Goal: Task Accomplishment & Management: Manage account settings

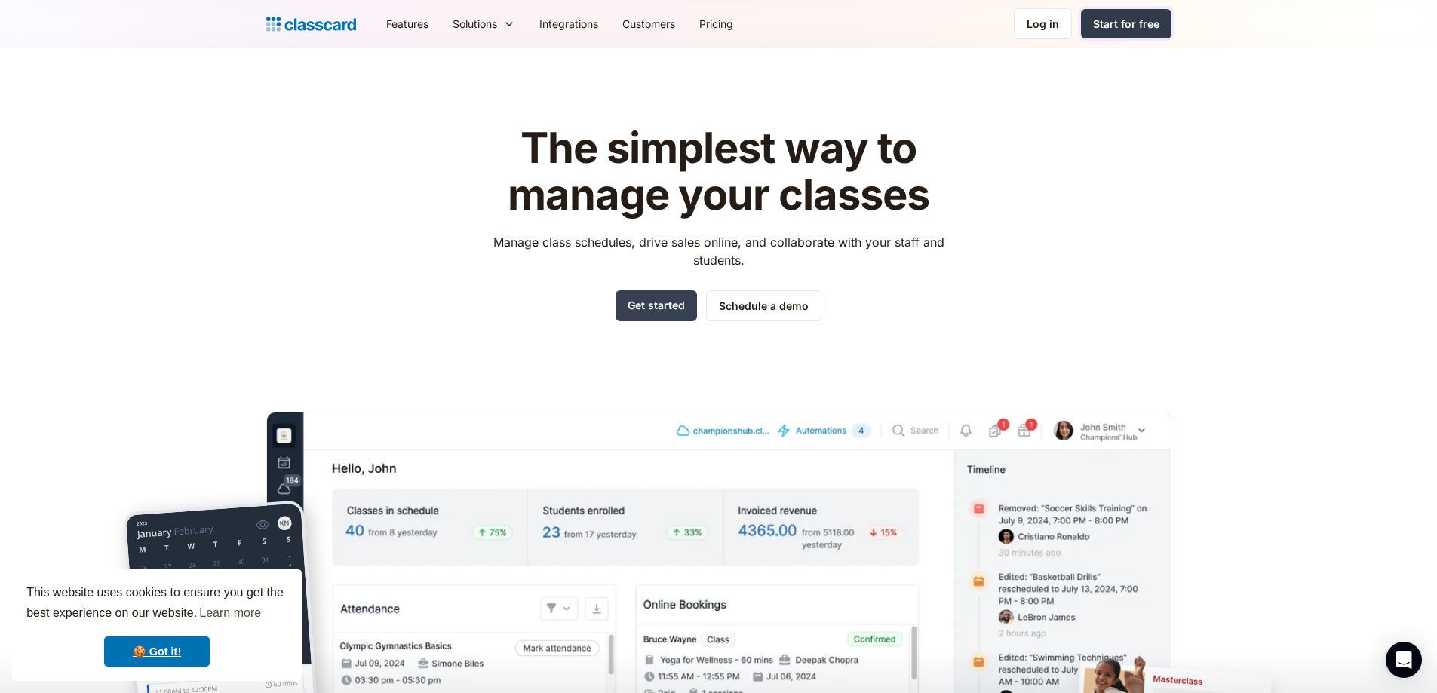
click at [1127, 26] on div "Start for free" at bounding box center [1126, 24] width 66 height 16
click at [1049, 40] on nav "Features Resources Blog The latest industry news, updates and info. Customer st…" at bounding box center [772, 24] width 797 height 34
click at [1046, 26] on div "Log in" at bounding box center [1042, 24] width 32 height 16
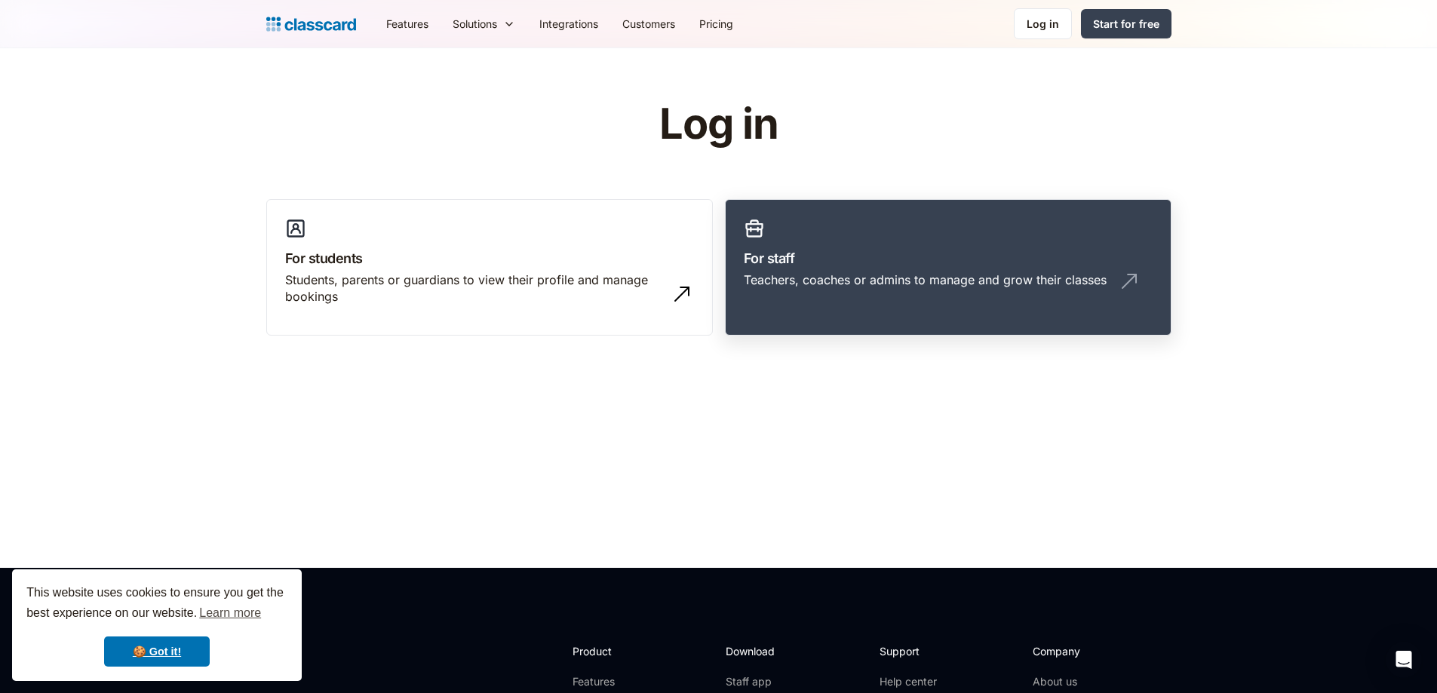
click at [894, 284] on div "Teachers, coaches or admins to manage and grow their classes" at bounding box center [925, 280] width 363 height 17
